Goal: Transaction & Acquisition: Purchase product/service

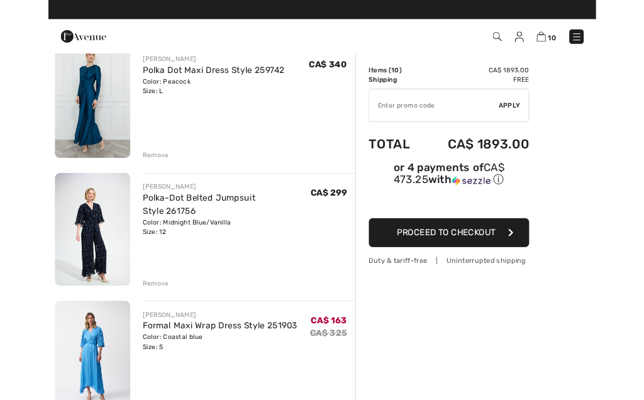
scroll to position [111, 0]
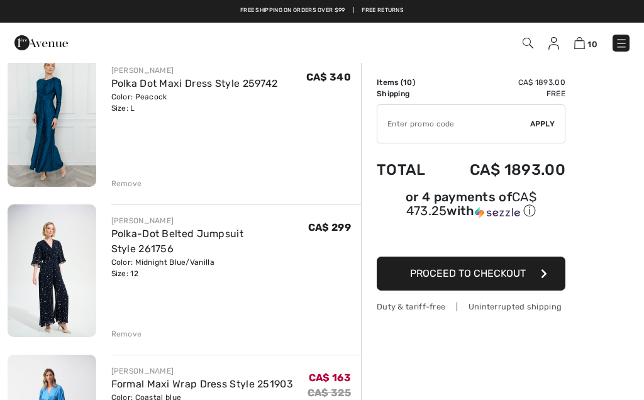
click at [67, 250] on img at bounding box center [52, 270] width 89 height 133
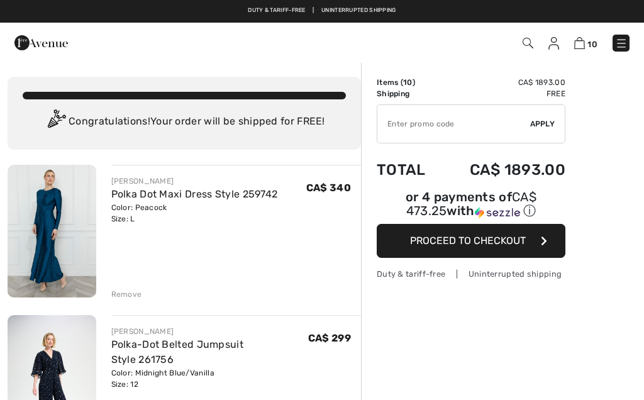
click at [55, 228] on img at bounding box center [52, 231] width 89 height 133
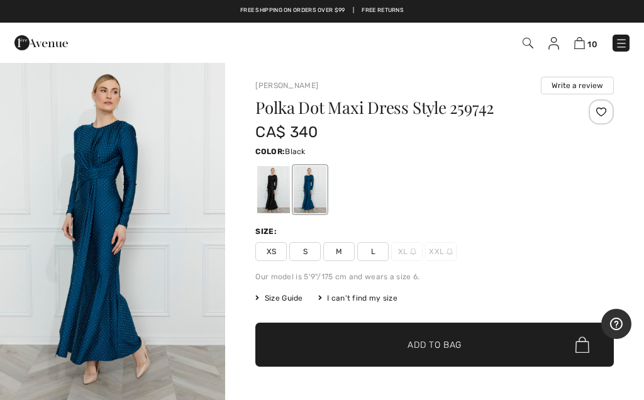
click at [278, 197] on div at bounding box center [273, 189] width 33 height 47
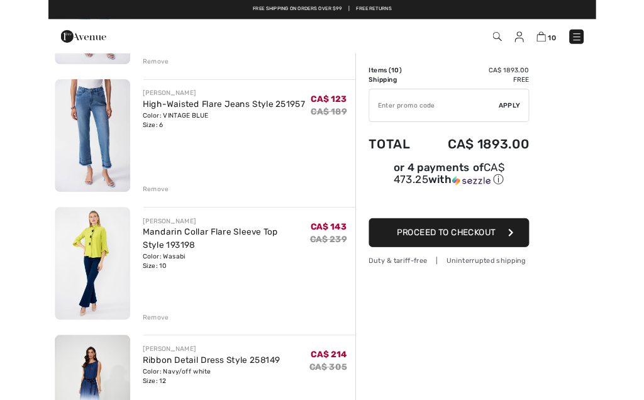
scroll to position [664, 0]
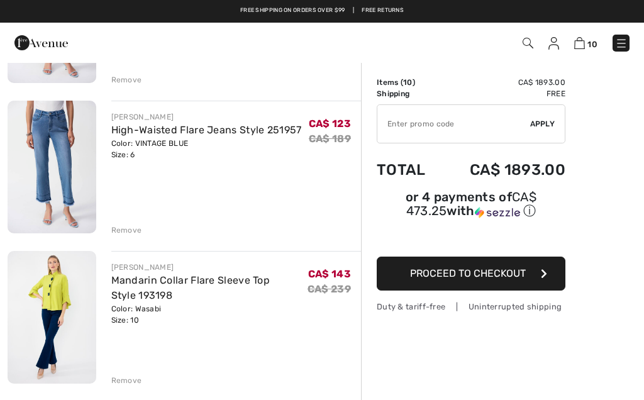
click at [57, 292] on img at bounding box center [52, 317] width 89 height 133
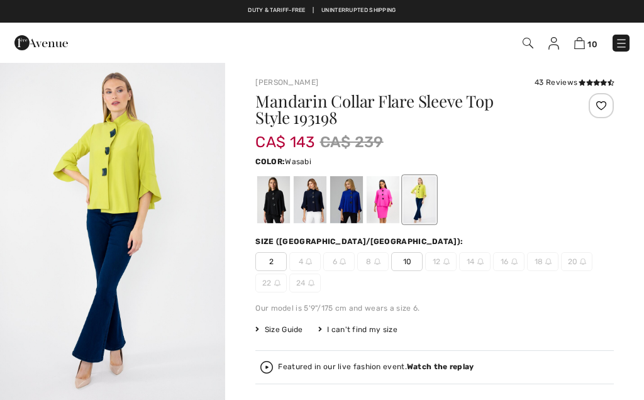
checkbox input "true"
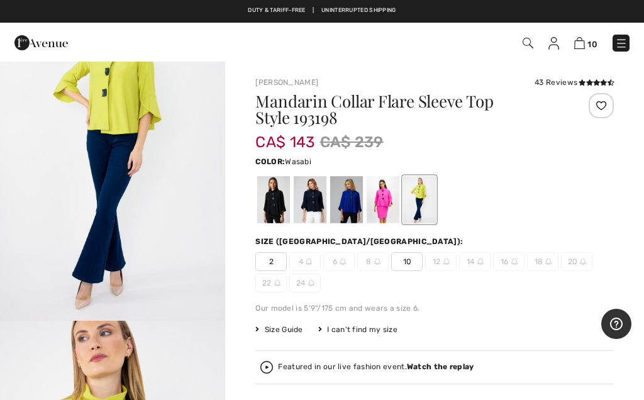
scroll to position [73, 0]
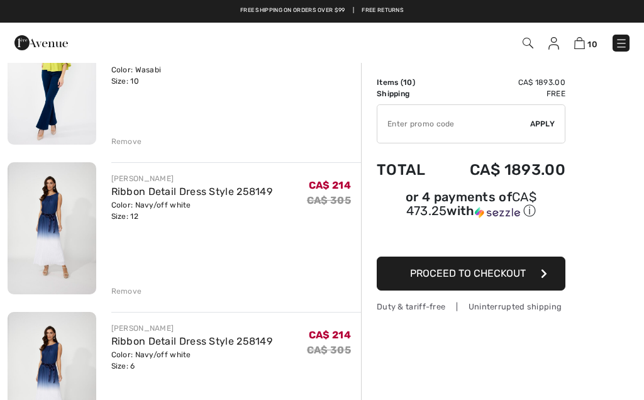
scroll to position [892, 0]
